Goal: Task Accomplishment & Management: Use online tool/utility

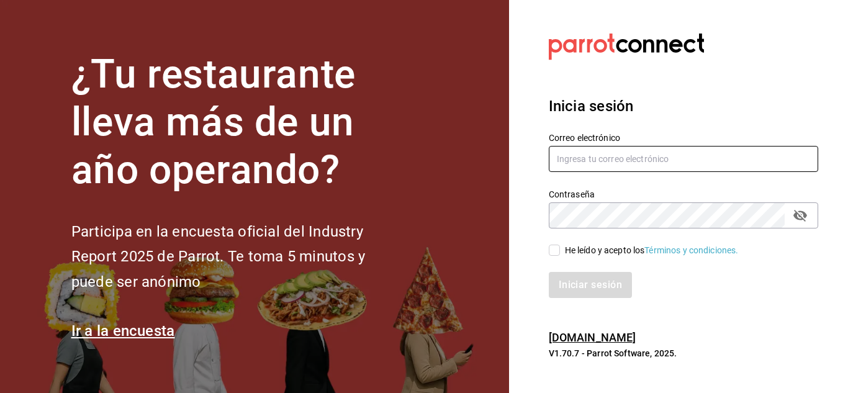
click at [571, 155] on input "text" at bounding box center [683, 159] width 269 height 26
type input "Israel.vasquez158oaxaca@gmail.com"
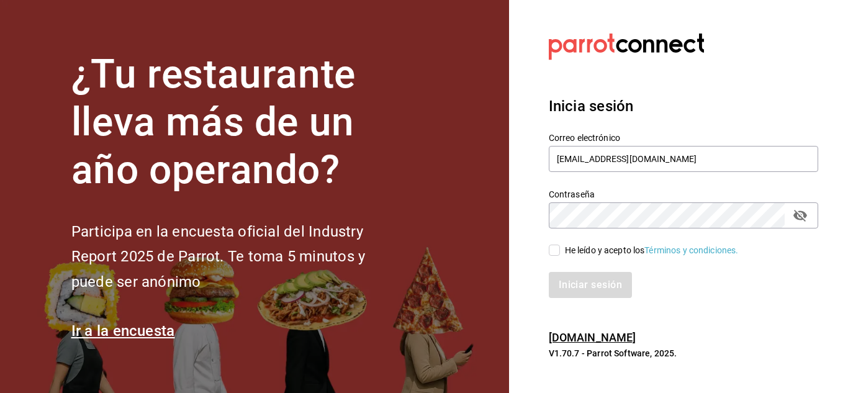
click at [554, 253] on input "He leído y acepto los Términos y condiciones." at bounding box center [554, 250] width 11 height 11
checkbox input "true"
click at [804, 215] on icon "passwordField" at bounding box center [800, 216] width 14 height 12
click at [581, 294] on button "Iniciar sesión" at bounding box center [591, 285] width 84 height 26
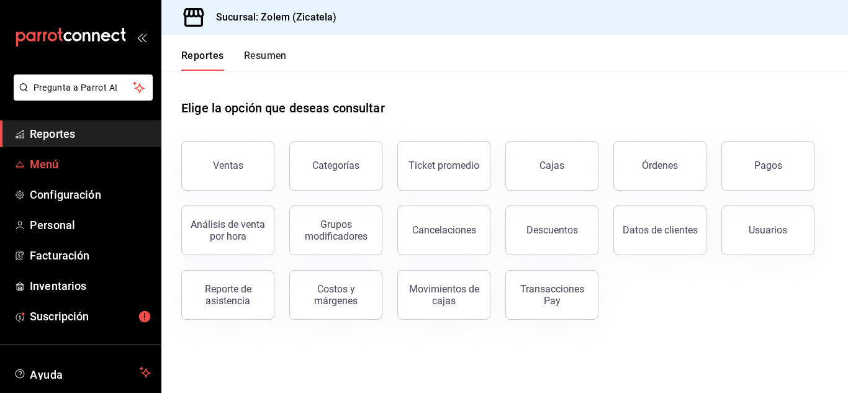
click at [94, 168] on span "Menú" at bounding box center [90, 164] width 121 height 17
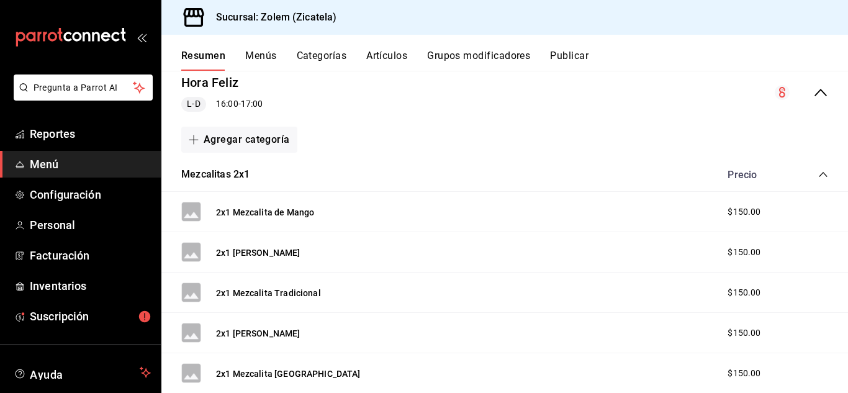
scroll to position [123, 0]
click at [388, 53] on button "Artículos" at bounding box center [386, 60] width 41 height 21
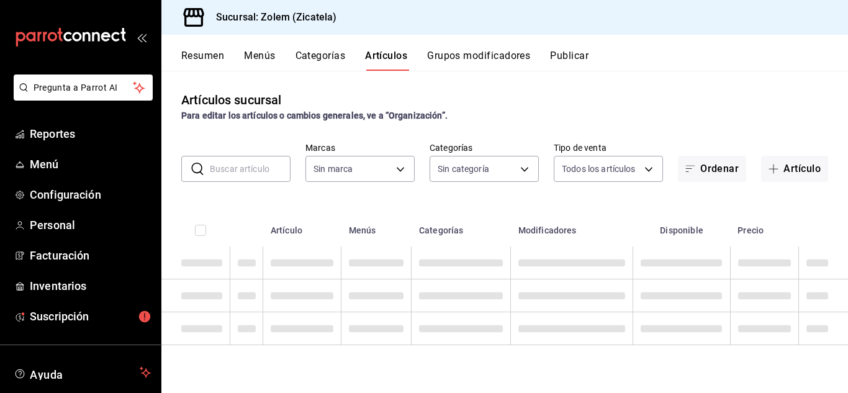
type input "9ccda376-8f42-473a-ad6f-e3d66941e772"
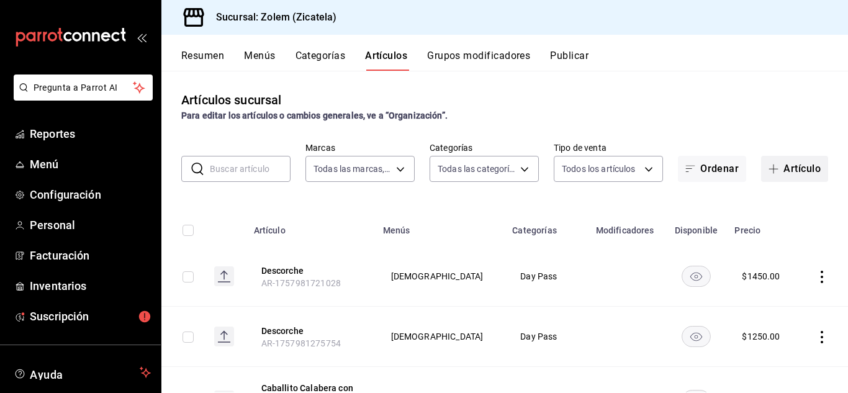
type input "9475af1a-0467-4d4d-b8ea-8579b017135e,a3346818-3de2-46b1-ad93-8dd44e86118e,67a95…"
click at [787, 169] on button "Artículo" at bounding box center [794, 169] width 67 height 26
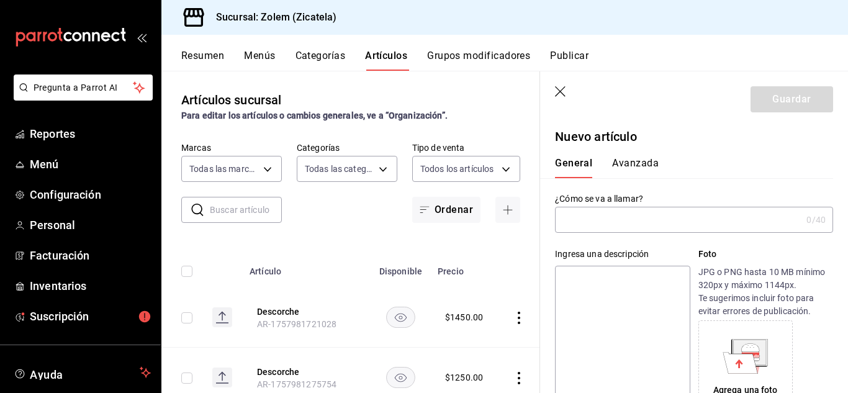
type input "AR-1758411466054"
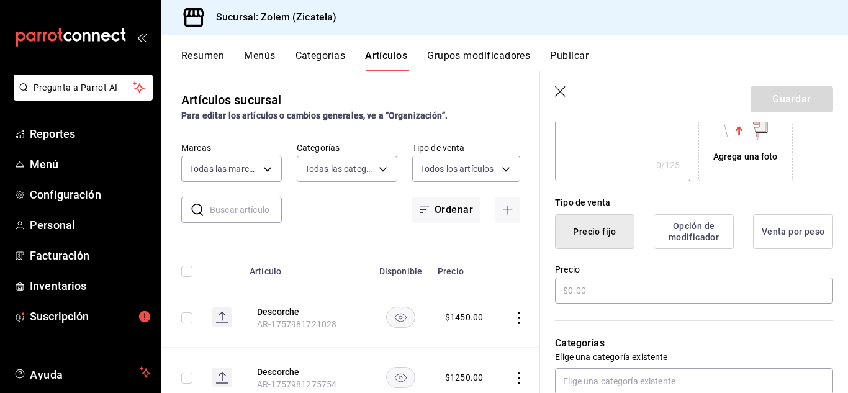
scroll to position [235, 0]
type input "Cargo Extra"
click at [599, 290] on input "text" at bounding box center [694, 289] width 278 height 26
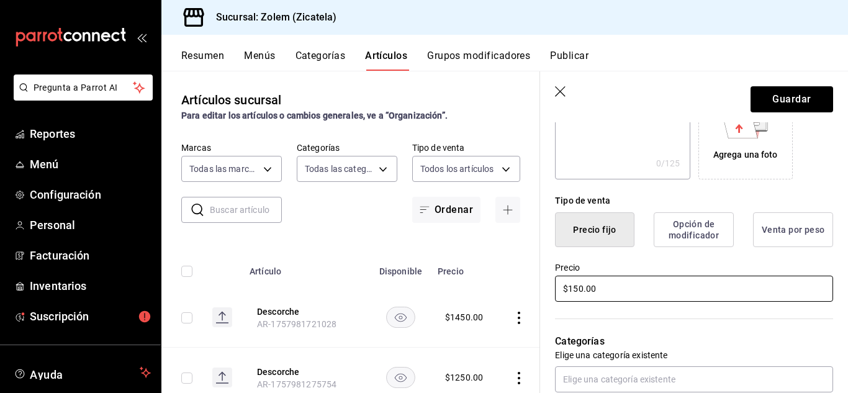
type input "$150.00"
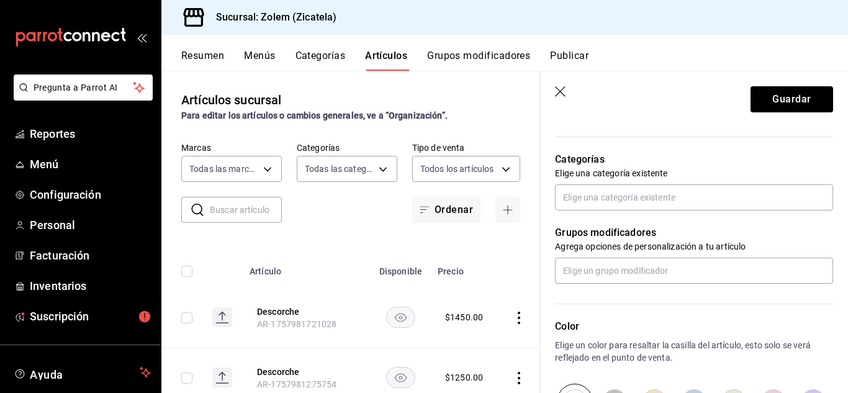
scroll to position [416, 0]
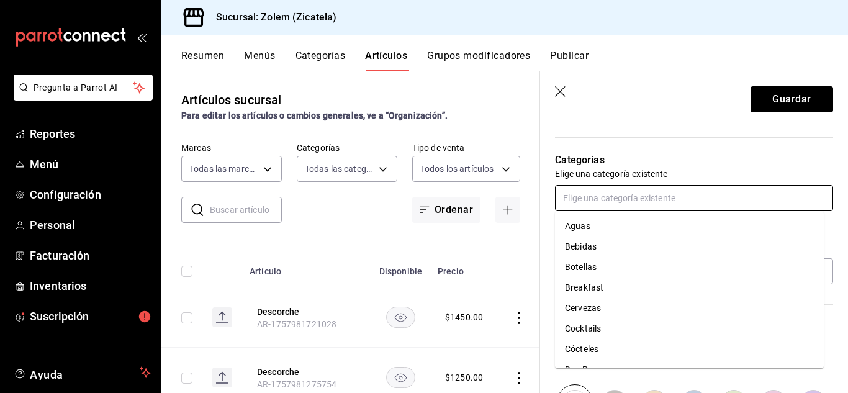
click at [580, 194] on input "text" at bounding box center [694, 198] width 278 height 26
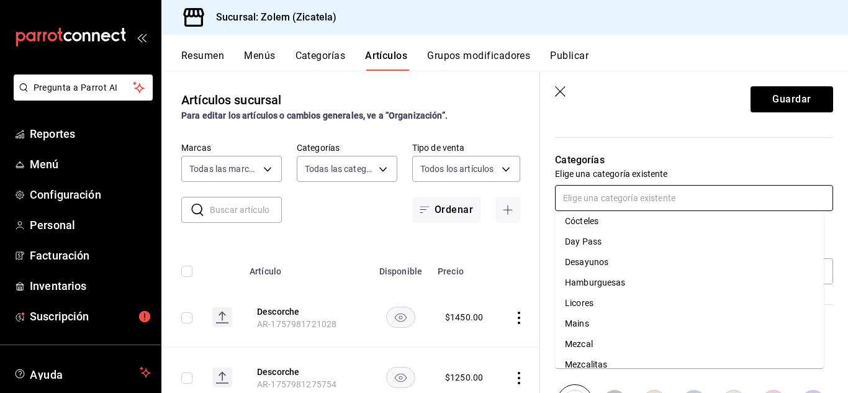
scroll to position [125, 0]
click at [592, 243] on li "Day Pass" at bounding box center [689, 245] width 269 height 20
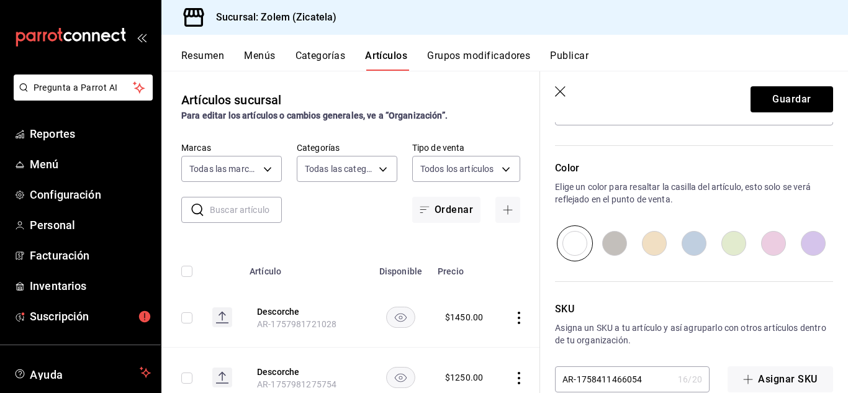
scroll to position [620, 0]
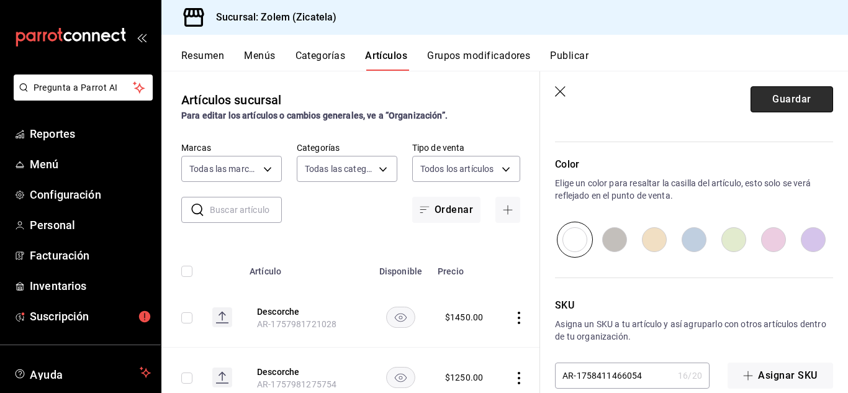
click at [768, 97] on button "Guardar" at bounding box center [791, 99] width 83 height 26
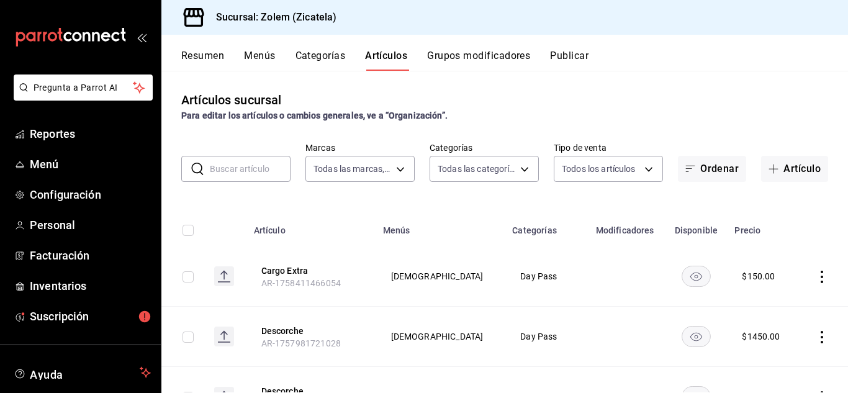
click at [571, 51] on button "Publicar" at bounding box center [569, 60] width 38 height 21
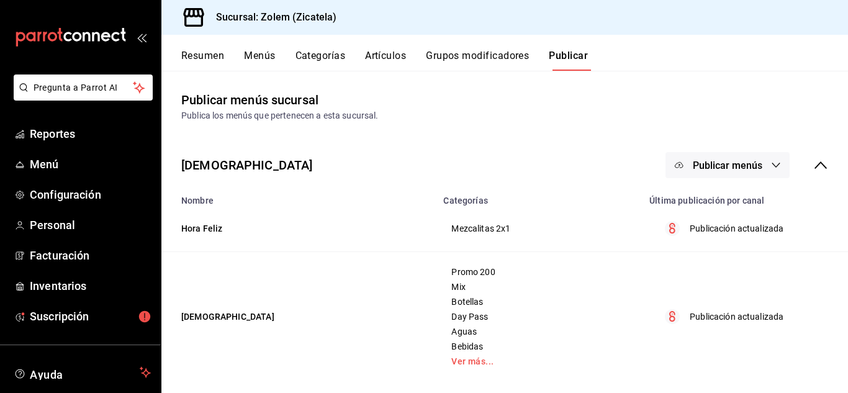
click at [709, 167] on span "Publicar menús" at bounding box center [728, 166] width 70 height 12
click at [721, 203] on span "Punto de venta" at bounding box center [736, 205] width 60 height 13
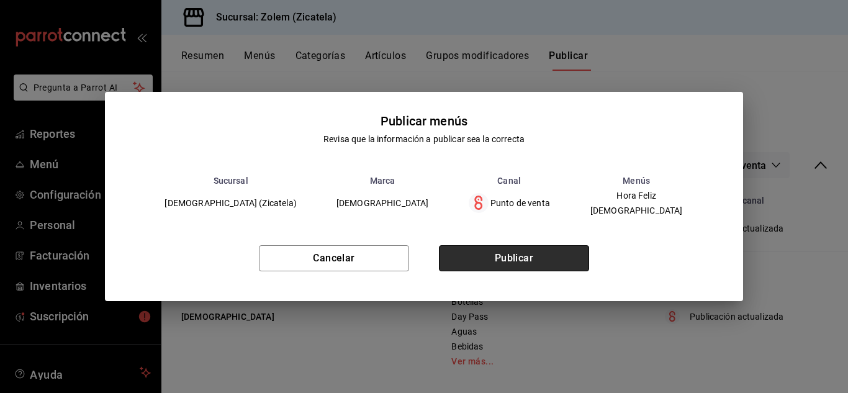
click at [497, 252] on button "Publicar" at bounding box center [514, 258] width 150 height 26
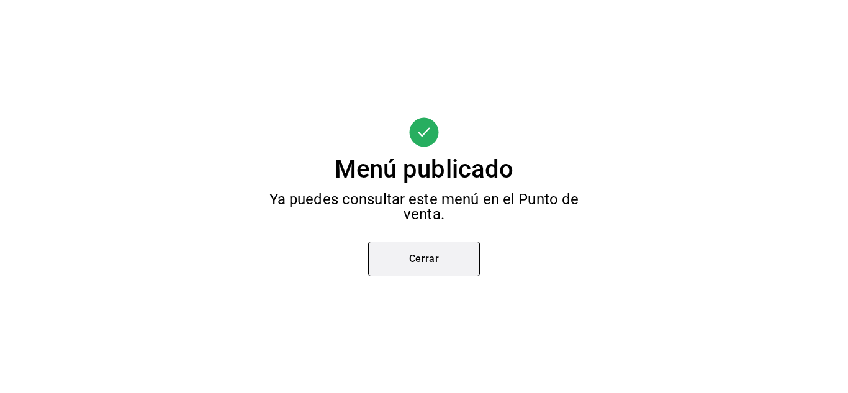
click at [450, 267] on button "Cerrar" at bounding box center [424, 258] width 112 height 35
